Goal: Check status: Check status

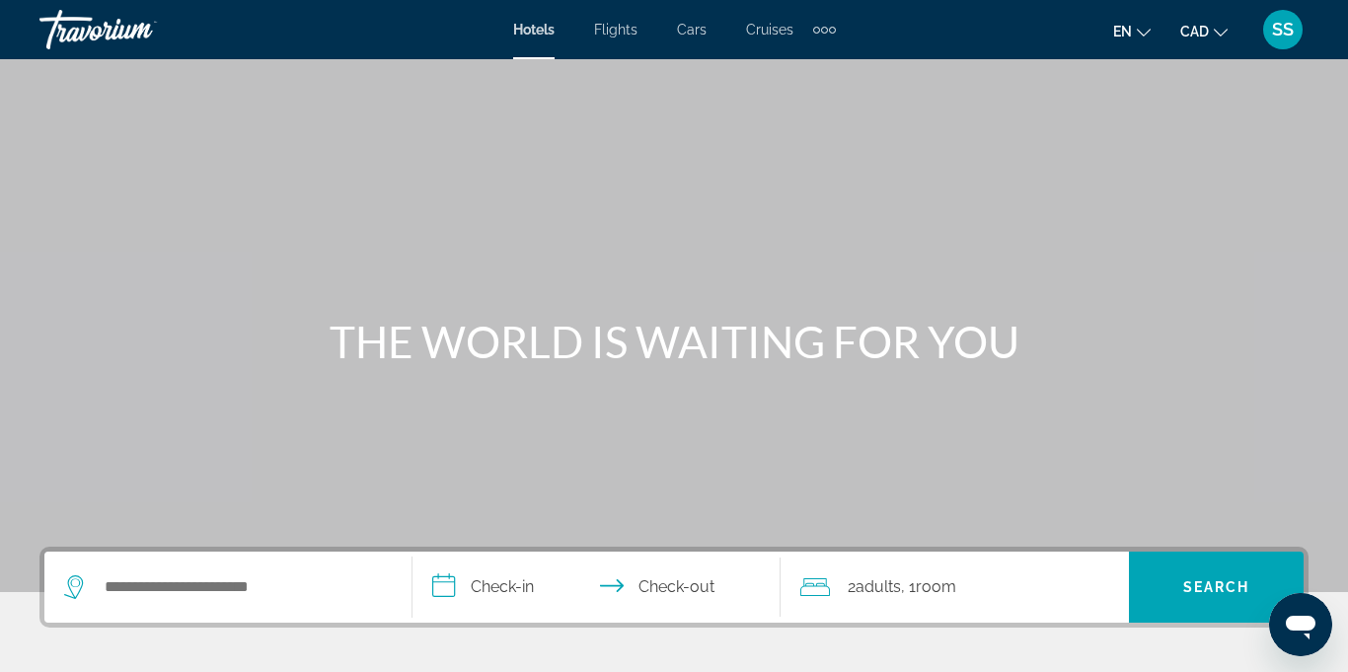
click at [1273, 39] on div "SS" at bounding box center [1282, 29] width 39 height 39
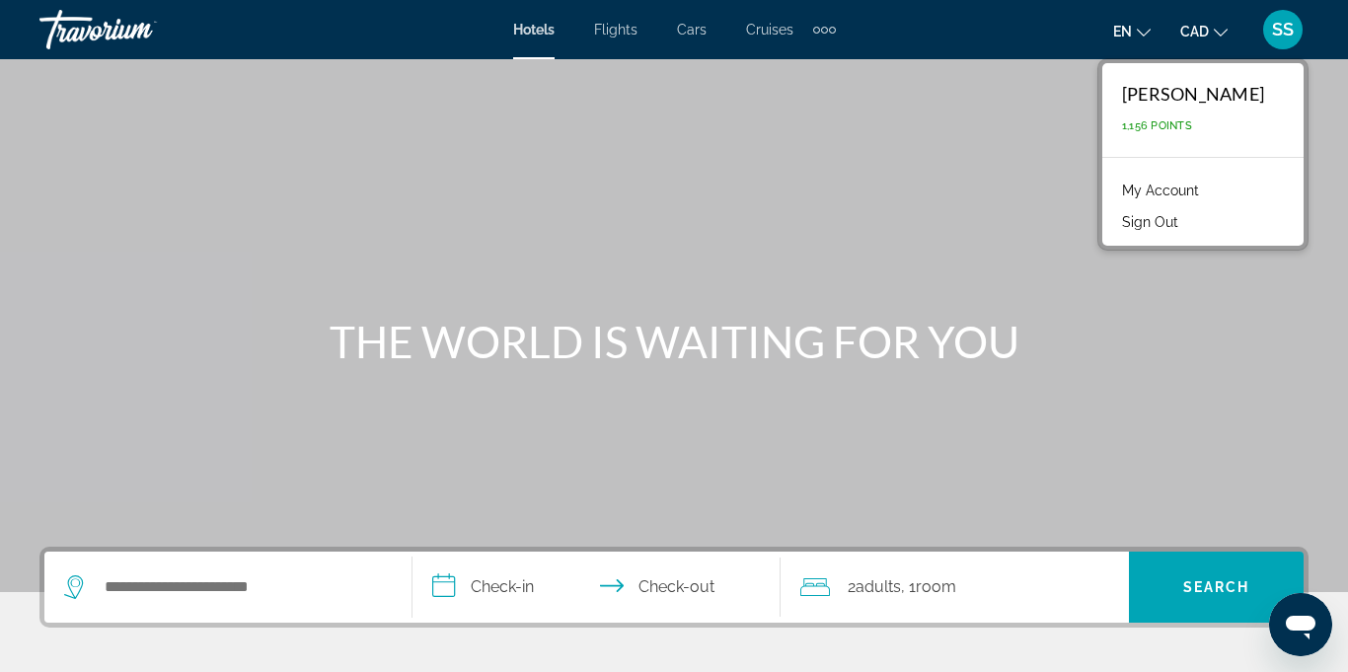
click at [1209, 190] on link "My Account" at bounding box center [1160, 191] width 97 height 26
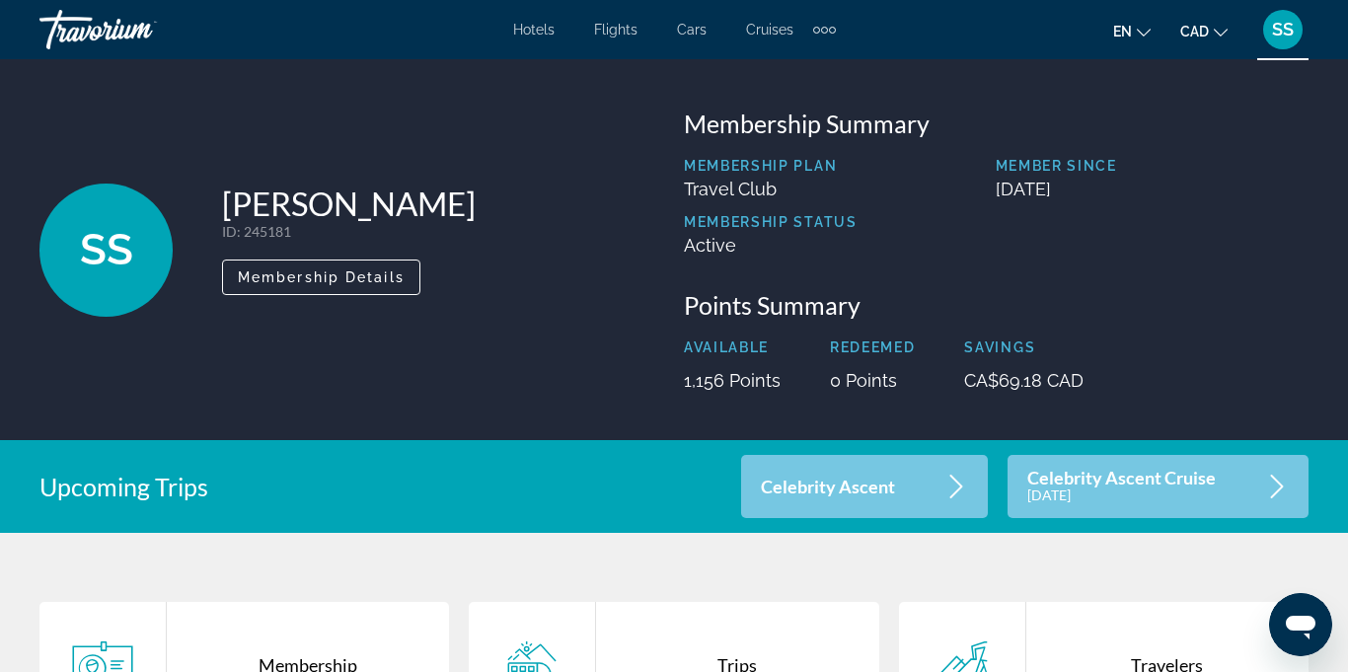
click at [1174, 481] on p "Celebrity Ascent Cruise" at bounding box center [1121, 478] width 189 height 17
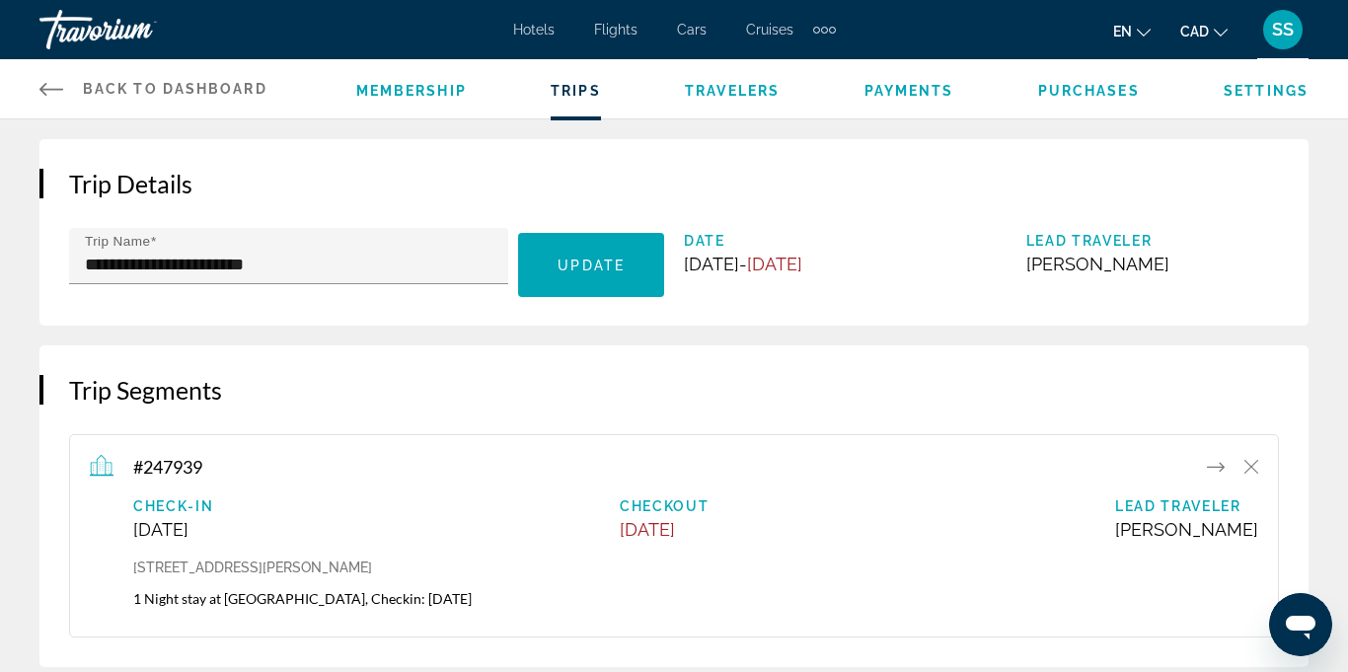
click at [1285, 31] on span "SS" at bounding box center [1283, 30] width 22 height 20
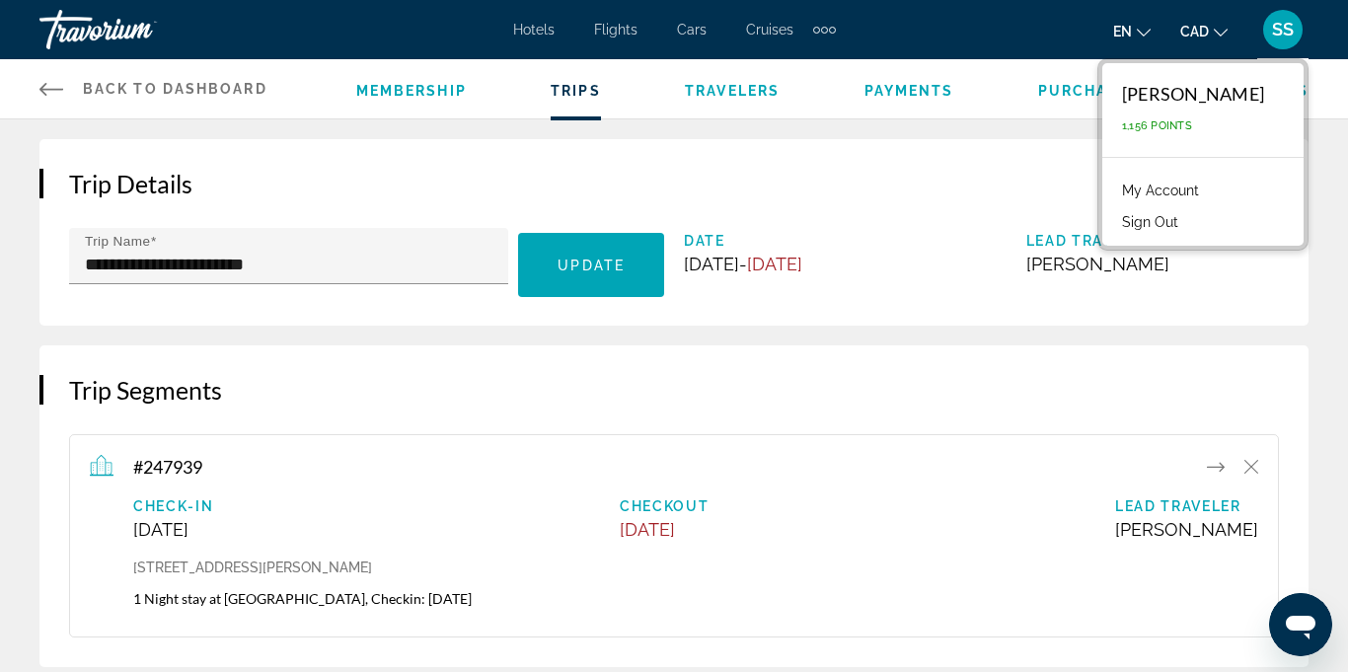
click at [1181, 226] on button "Sign Out" at bounding box center [1150, 222] width 76 height 26
